Goal: Information Seeking & Learning: Learn about a topic

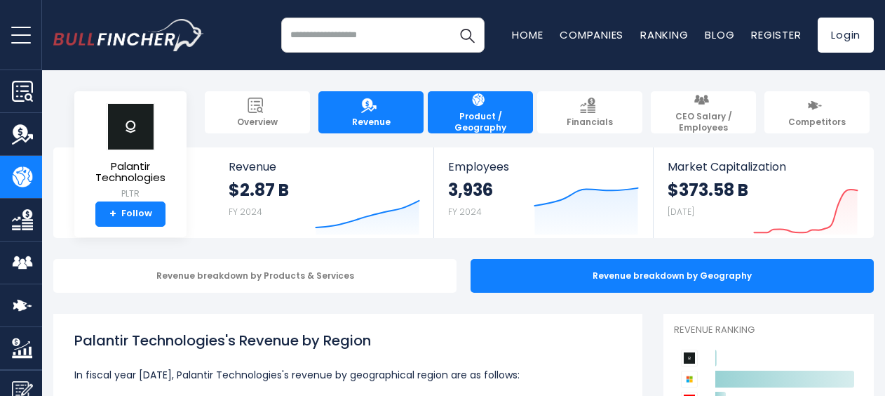
click at [410, 105] on link "Revenue" at bounding box center [371, 112] width 105 height 42
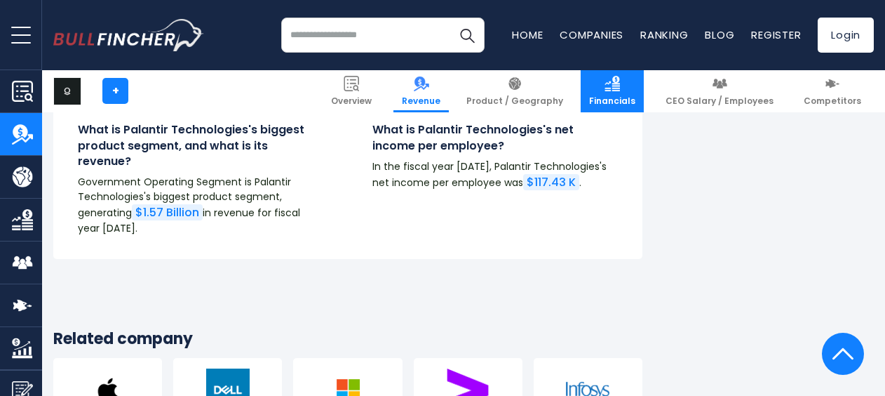
scroll to position [3227, 0]
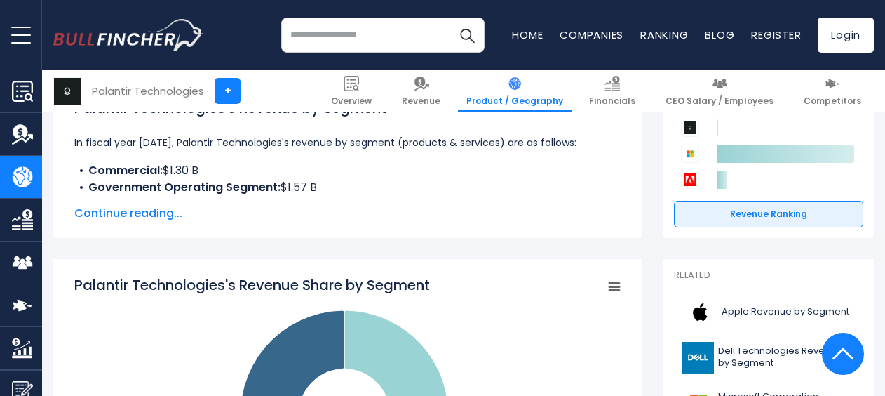
scroll to position [210, 0]
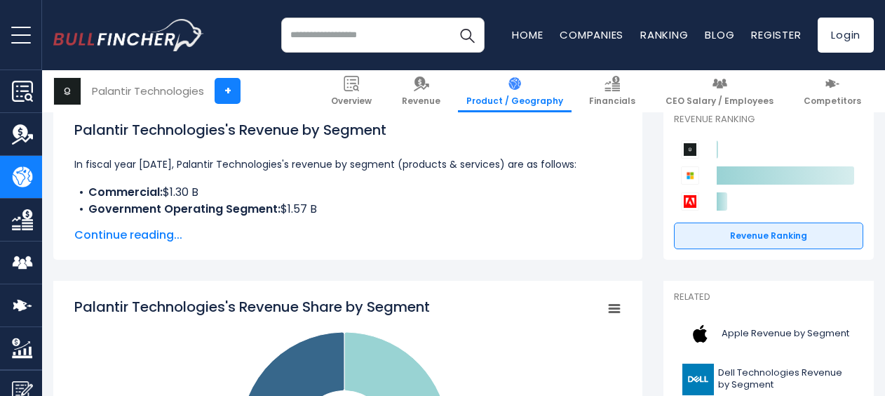
click at [139, 233] on span "Continue reading..." at bounding box center [347, 235] width 547 height 17
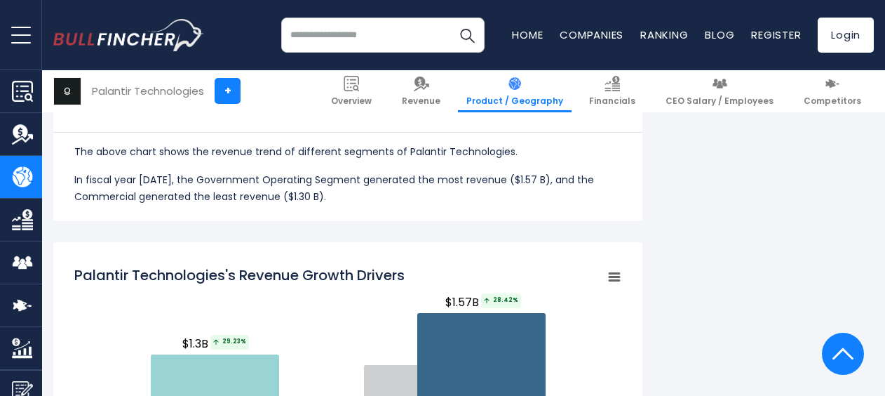
scroll to position [1614, 0]
